Goal: Check status: Check status

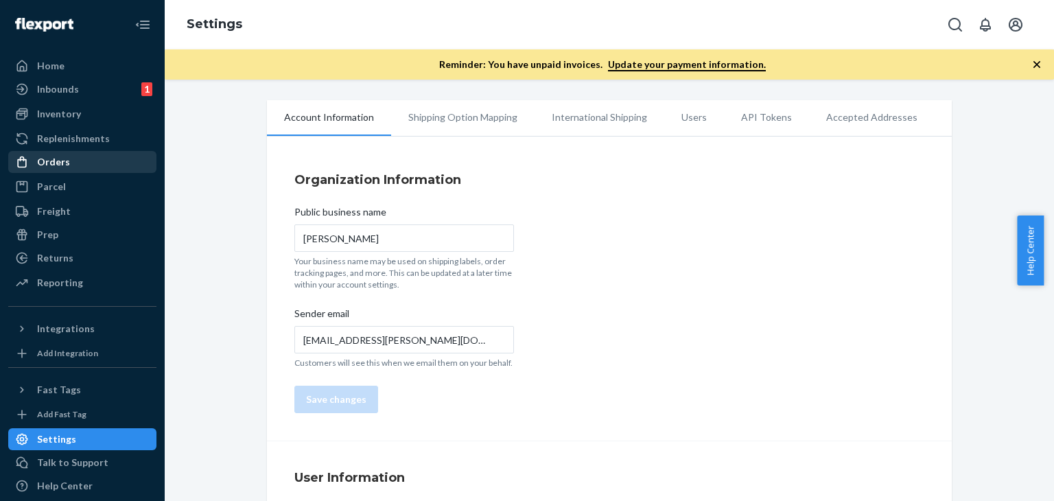
click at [71, 157] on div "Orders" at bounding box center [82, 161] width 145 height 19
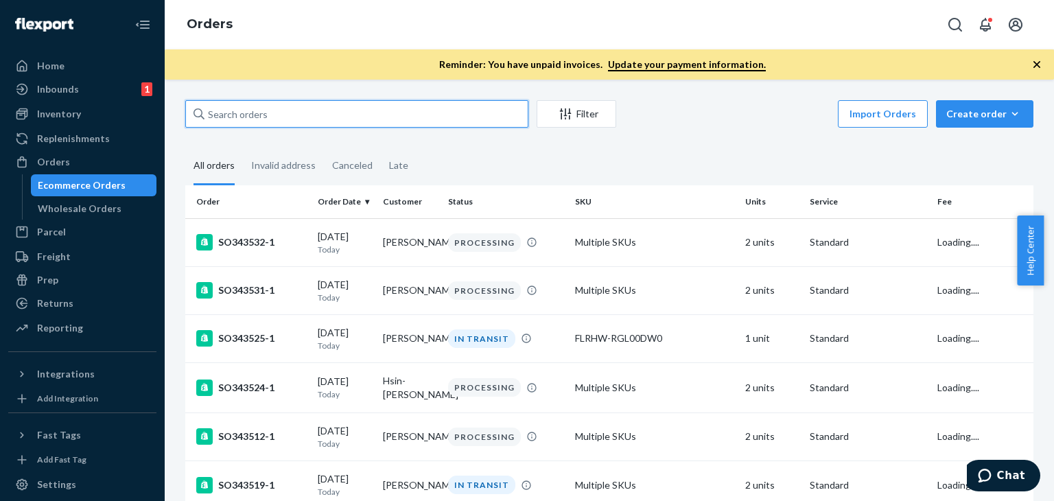
click at [242, 116] on input "text" at bounding box center [356, 113] width 343 height 27
paste input "136925542"
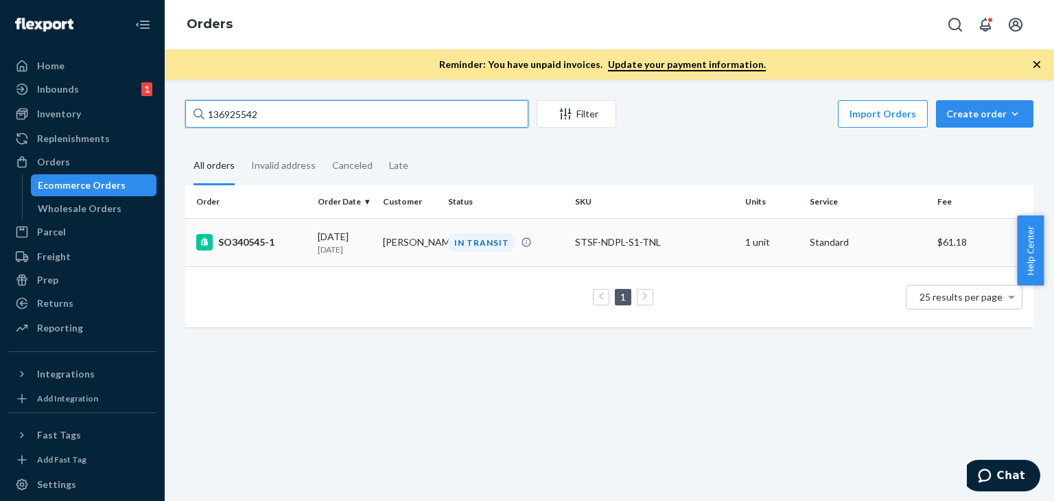
type input "136925542"
click at [243, 242] on div "SO340545-1" at bounding box center [251, 242] width 110 height 16
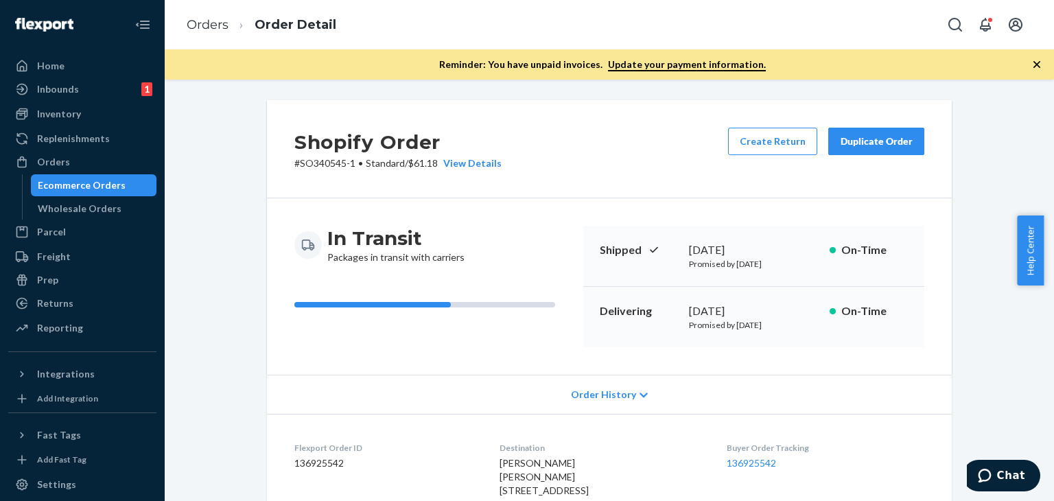
click at [630, 387] on div "Order History" at bounding box center [609, 394] width 685 height 39
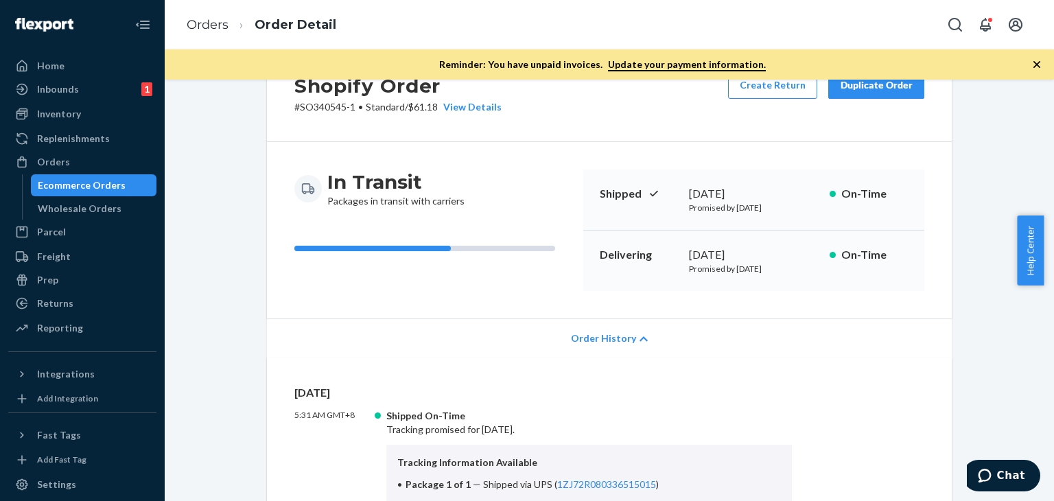
scroll to position [137, 0]
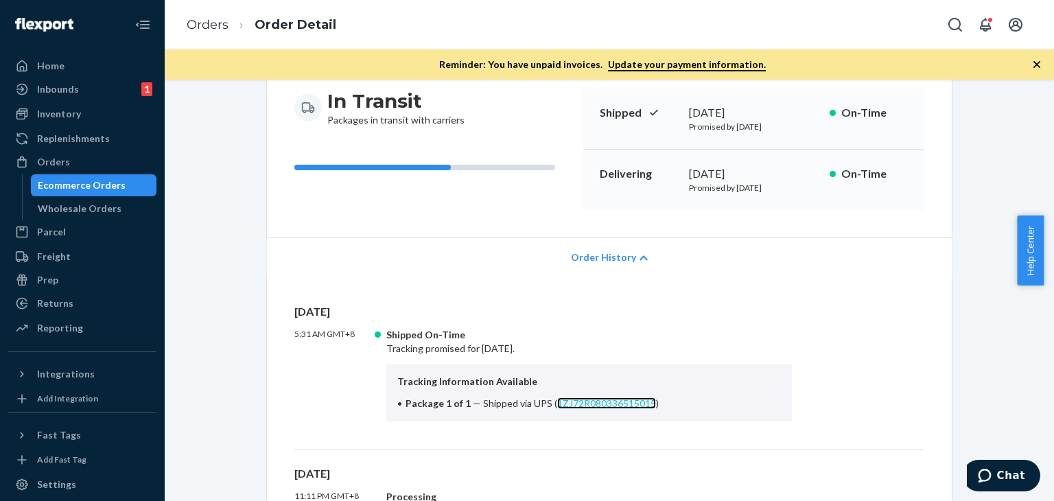
click at [599, 399] on link "1ZJ72R080336515015" at bounding box center [606, 403] width 99 height 12
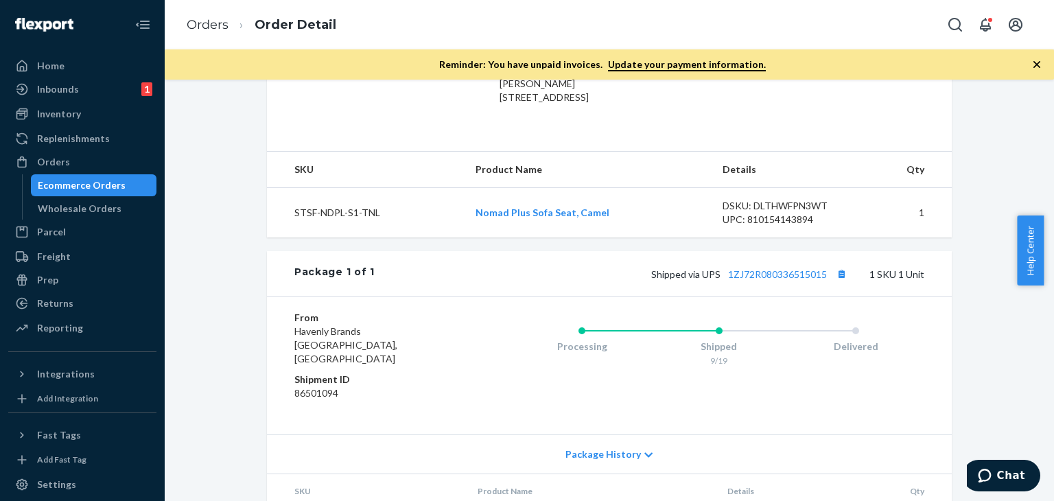
scroll to position [823, 0]
